Goal: Task Accomplishment & Management: Manage account settings

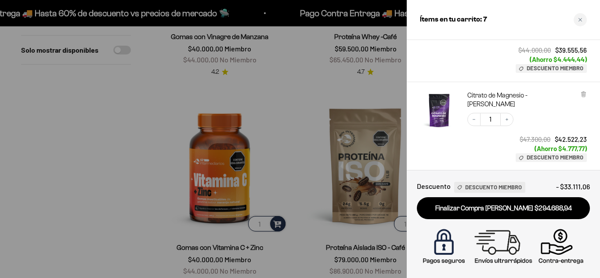
scroll to position [263, 0]
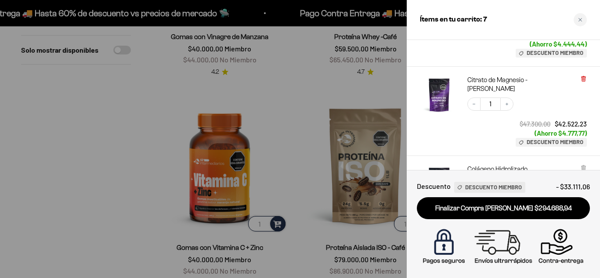
click at [583, 79] on icon at bounding box center [583, 79] width 4 height 4
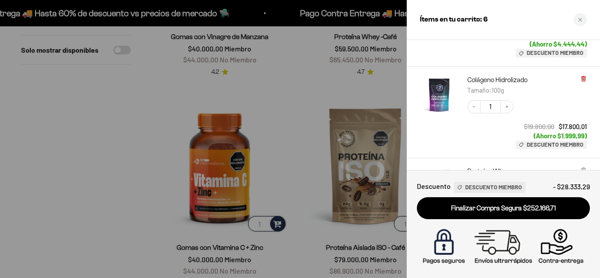
click at [582, 78] on icon at bounding box center [583, 78] width 2 height 4
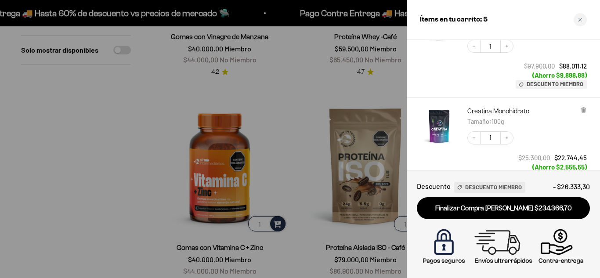
scroll to position [351, 0]
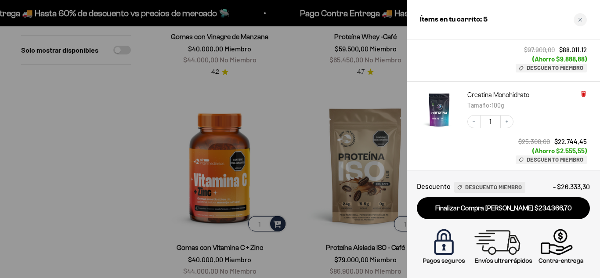
click at [582, 95] on icon at bounding box center [583, 94] width 4 height 4
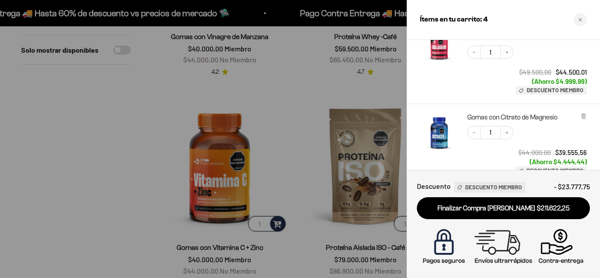
scroll to position [0, 0]
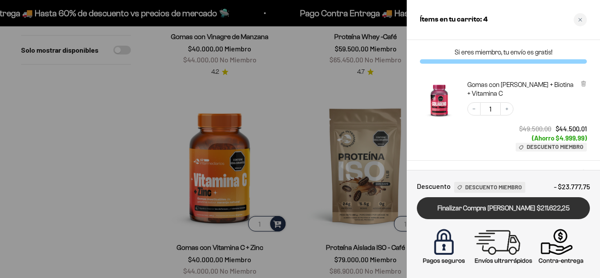
click at [532, 210] on link "Finalizar Compra Segura $211.622,25" at bounding box center [503, 208] width 173 height 22
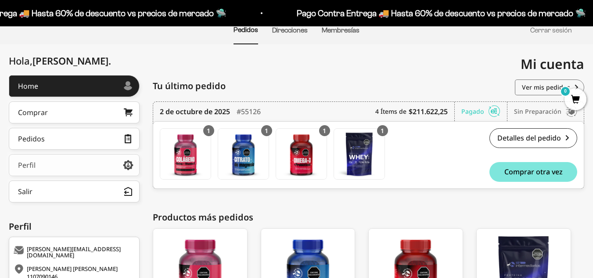
scroll to position [132, 0]
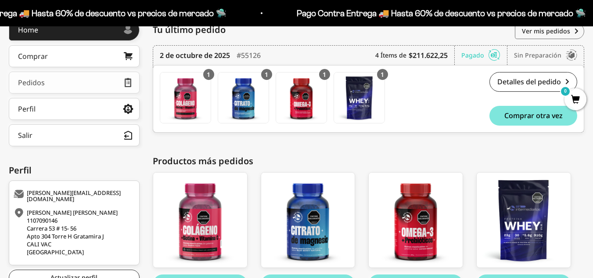
click at [75, 83] on link "Pedidos" at bounding box center [74, 83] width 131 height 22
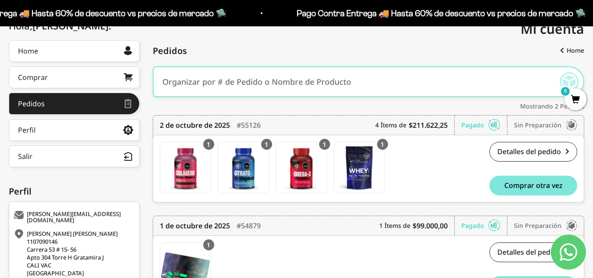
scroll to position [96, 0]
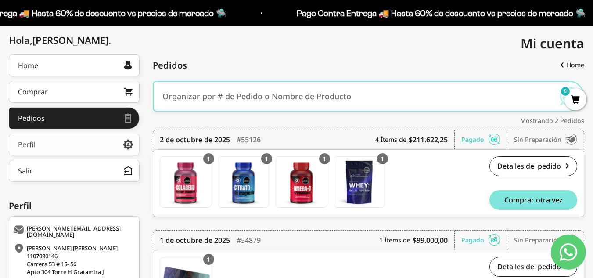
click at [101, 145] on link "Perfil" at bounding box center [74, 144] width 131 height 22
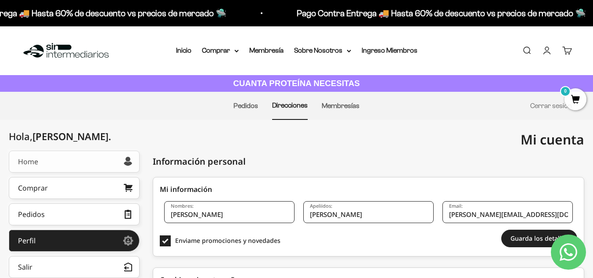
click at [71, 157] on link "Home" at bounding box center [74, 162] width 131 height 22
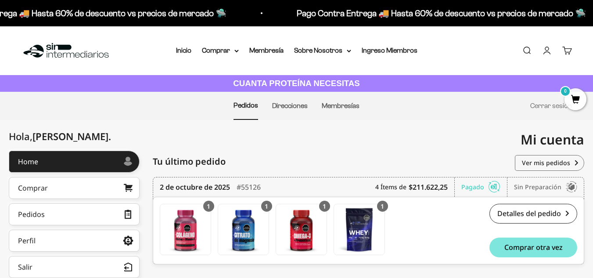
click at [550, 49] on link "Cuenta" at bounding box center [547, 51] width 10 height 10
click at [546, 51] on link "Cuenta" at bounding box center [547, 51] width 10 height 10
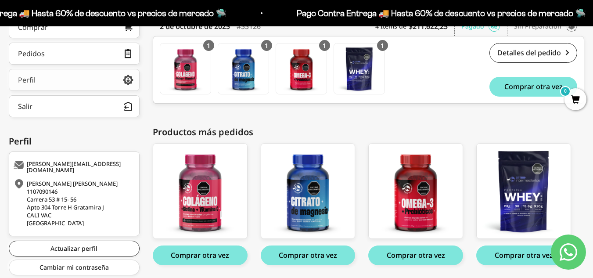
scroll to position [190, 0]
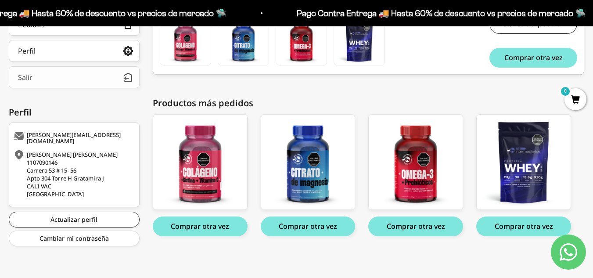
click at [59, 86] on button "Salir" at bounding box center [74, 77] width 131 height 22
